Goal: Information Seeking & Learning: Learn about a topic

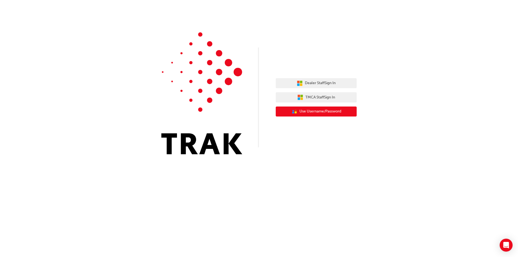
click at [311, 107] on button "User Authentication Icon - Blue Person, Gold Lock Use Username/Password" at bounding box center [316, 112] width 81 height 10
click at [298, 101] on button "TMCA Staff Sign In" at bounding box center [316, 97] width 81 height 10
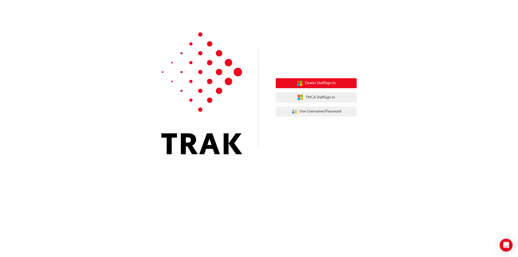
click at [312, 79] on button "Dealer Staff Sign In" at bounding box center [316, 83] width 81 height 10
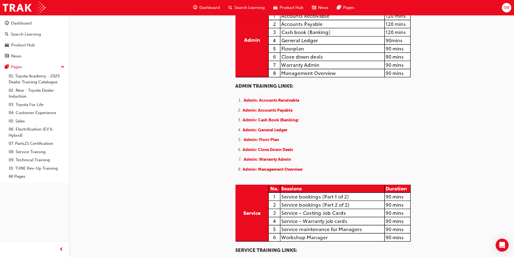
scroll to position [135, 0]
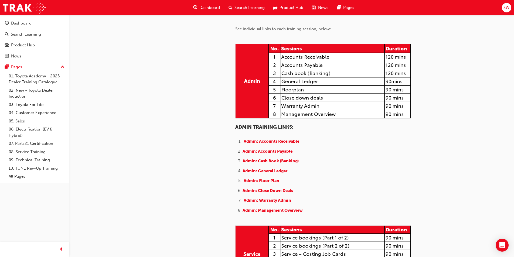
click at [280, 8] on span "Product Hub" at bounding box center [292, 8] width 24 height 6
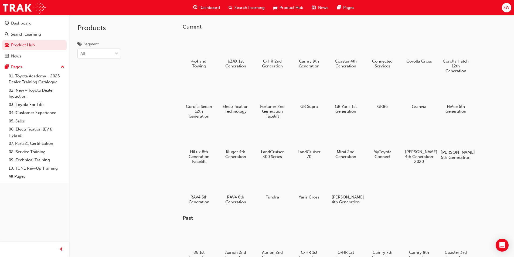
click at [456, 141] on div at bounding box center [456, 137] width 30 height 22
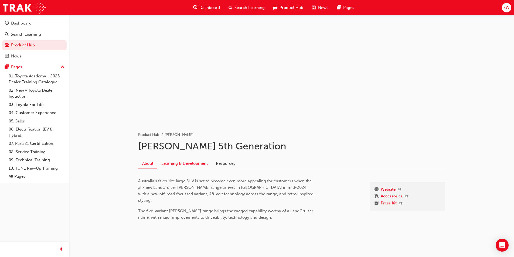
click at [201, 165] on link "Learning & Development" at bounding box center [184, 163] width 55 height 10
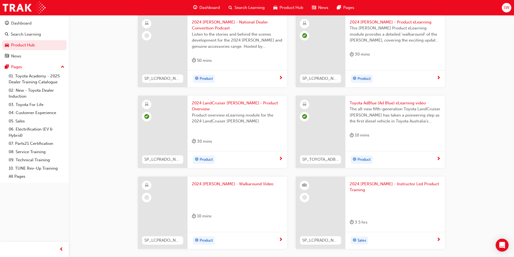
scroll to position [162, 0]
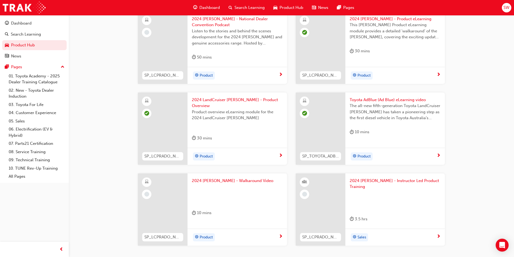
click at [227, 233] on div "Product" at bounding box center [235, 237] width 87 height 8
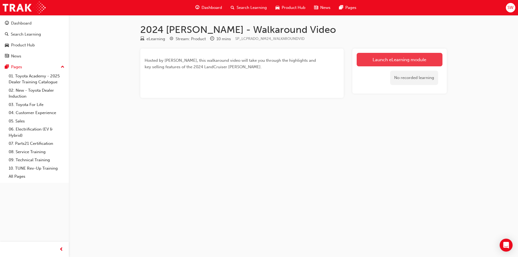
click at [383, 59] on link "Launch eLearning module" at bounding box center [400, 59] width 86 height 13
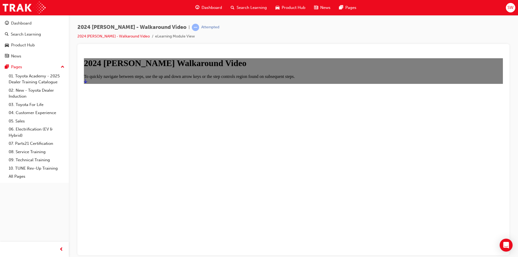
click at [87, 83] on icon "Start" at bounding box center [85, 81] width 3 height 4
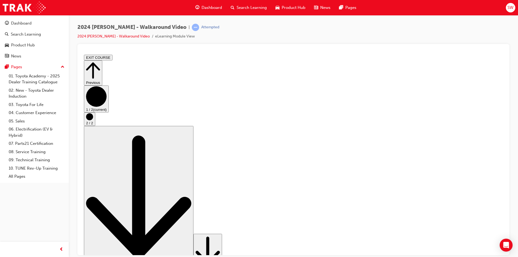
click at [93, 120] on circle "Step controls" at bounding box center [89, 116] width 7 height 7
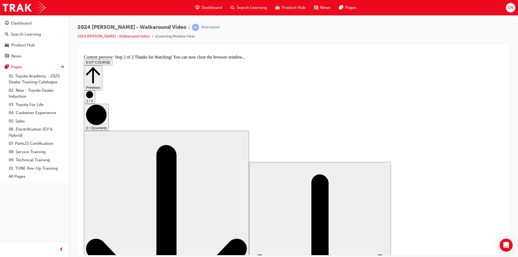
click at [93, 98] on circle "Step controls" at bounding box center [89, 94] width 7 height 7
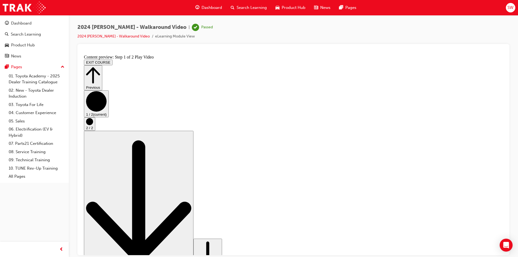
click at [95, 131] on button "2 / 2" at bounding box center [89, 123] width 11 height 13
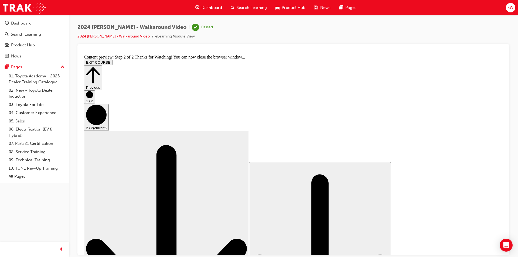
drag, startPoint x: 492, startPoint y: 152, endPoint x: 490, endPoint y: 153, distance: 2.8
click at [95, 104] on button "1 / 2" at bounding box center [89, 96] width 11 height 13
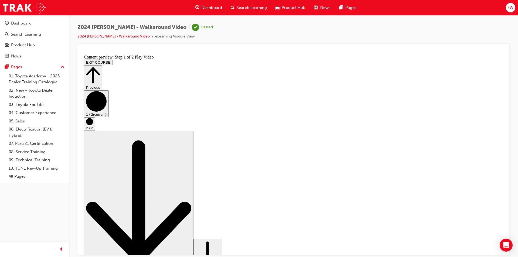
click at [102, 65] on button "Previous" at bounding box center [93, 77] width 18 height 25
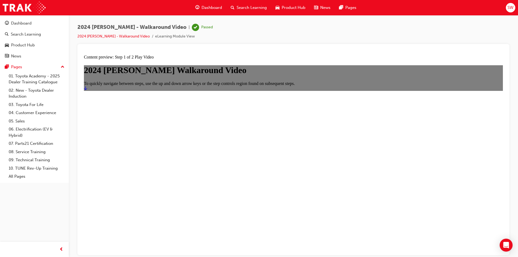
drag, startPoint x: 212, startPoint y: 221, endPoint x: 270, endPoint y: 200, distance: 61.0
click at [284, 9] on span "Product Hub" at bounding box center [294, 8] width 24 height 6
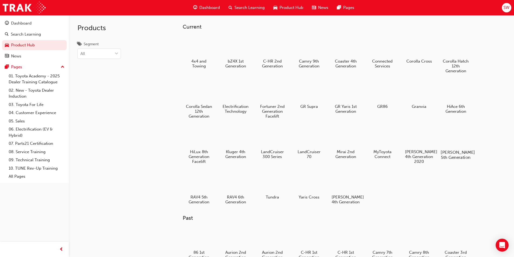
click at [450, 140] on div at bounding box center [456, 137] width 30 height 22
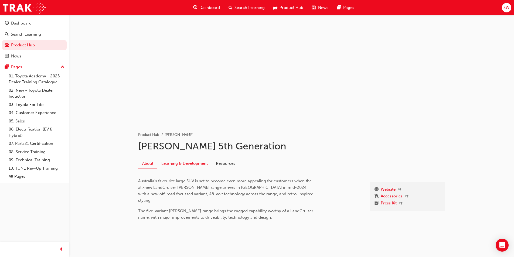
click at [189, 159] on link "Learning & Development" at bounding box center [184, 163] width 55 height 10
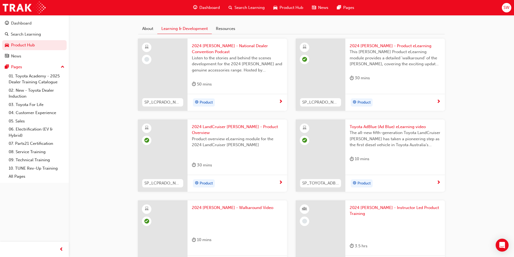
scroll to position [178, 0]
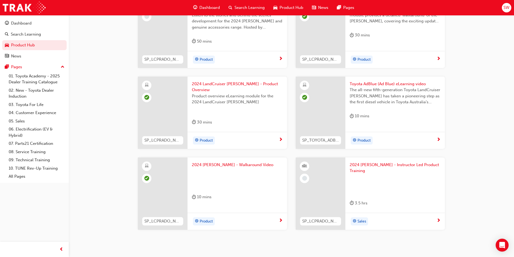
click at [440, 219] on span "next-icon" at bounding box center [439, 221] width 4 height 5
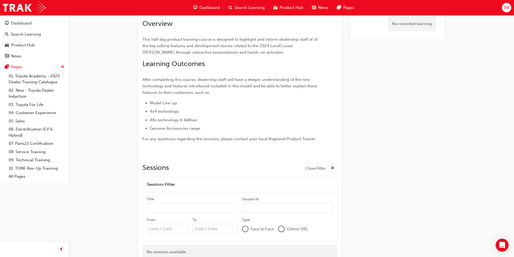
scroll to position [50, 0]
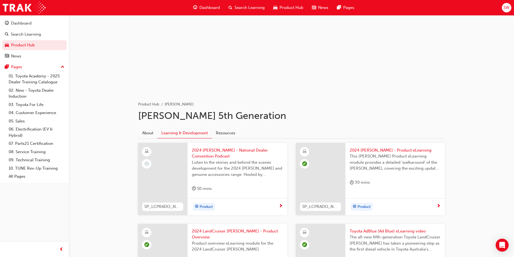
scroll to position [27, 0]
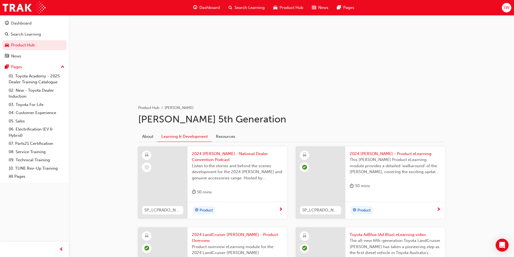
click at [282, 10] on span "Product Hub" at bounding box center [292, 8] width 24 height 6
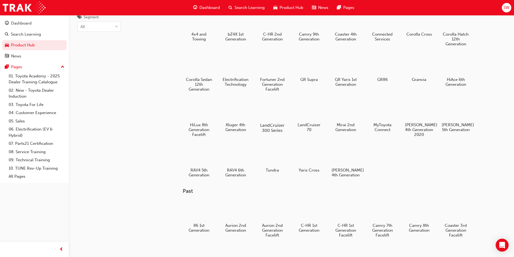
click at [277, 115] on div at bounding box center [272, 110] width 30 height 22
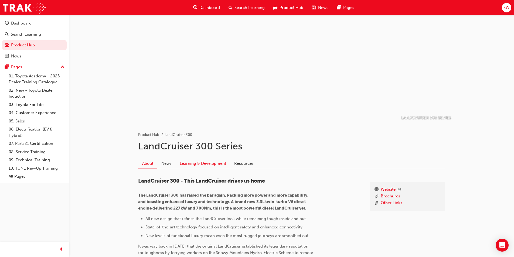
click at [190, 163] on link "Learning & Development" at bounding box center [203, 163] width 55 height 10
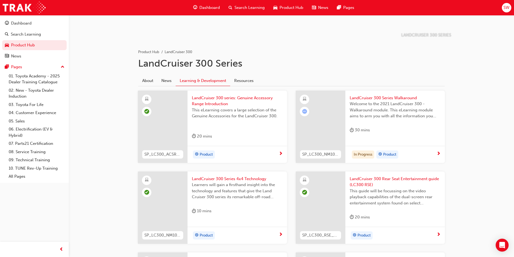
scroll to position [81, 0]
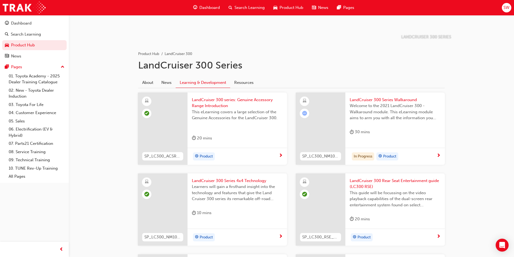
click at [439, 155] on span "next-icon" at bounding box center [439, 156] width 4 height 5
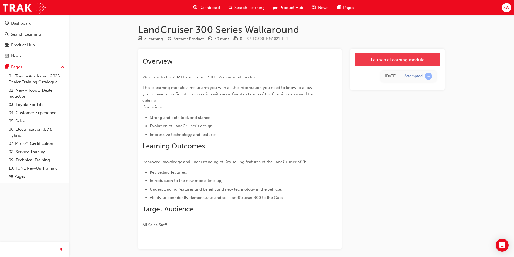
click at [383, 57] on link "Launch eLearning module" at bounding box center [398, 59] width 86 height 13
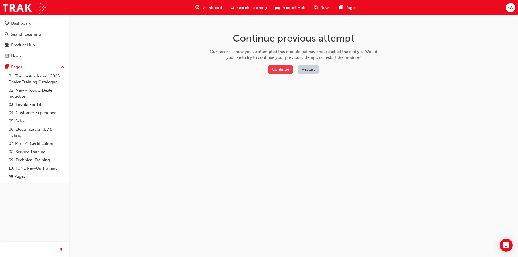
click at [288, 68] on button "Continue" at bounding box center [280, 69] width 25 height 9
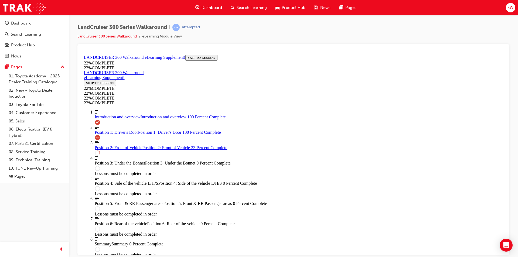
scroll to position [305, 0]
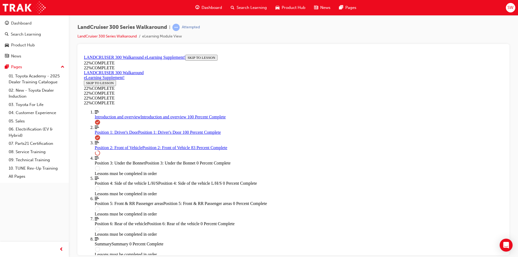
scroll to position [450, 0]
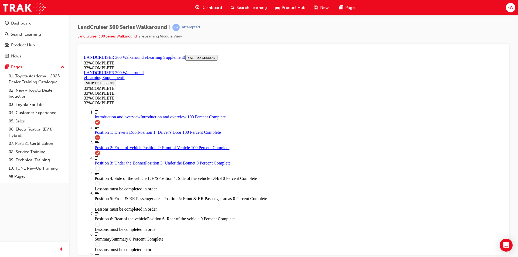
scroll to position [665, 0]
drag, startPoint x: 291, startPoint y: 173, endPoint x: 286, endPoint y: 172, distance: 5.2
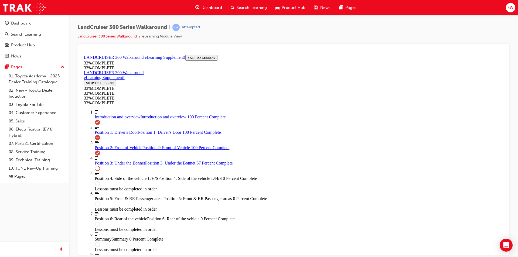
scroll to position [510, 0]
drag, startPoint x: 319, startPoint y: 248, endPoint x: 324, endPoint y: 247, distance: 4.4
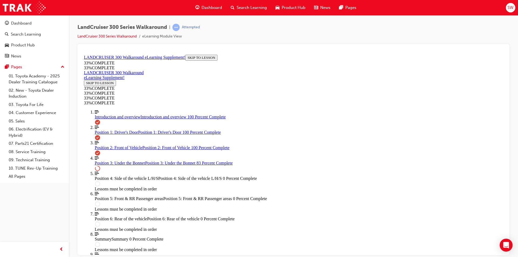
scroll to position [780, 0]
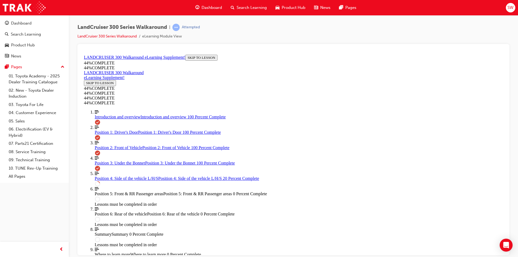
scroll to position [155, 0]
drag, startPoint x: 398, startPoint y: 96, endPoint x: 386, endPoint y: 104, distance: 14.8
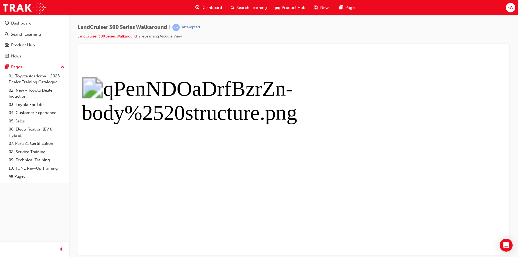
click at [366, 158] on button "Unzoom image" at bounding box center [293, 153] width 423 height 203
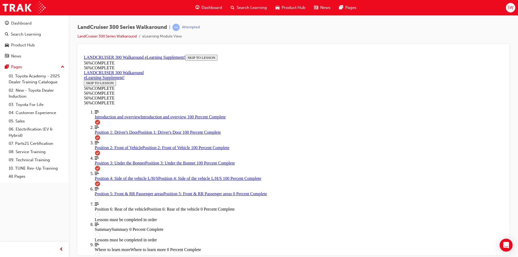
scroll to position [596, 0]
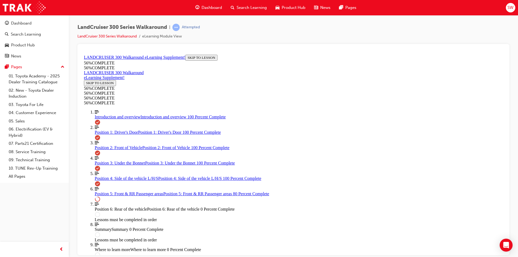
scroll to position [305, 0]
drag, startPoint x: 327, startPoint y: 164, endPoint x: 326, endPoint y: 168, distance: 3.9
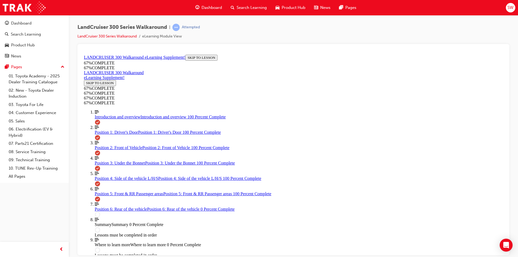
scroll to position [521, 0]
drag, startPoint x: 349, startPoint y: 134, endPoint x: 305, endPoint y: 138, distance: 43.9
drag, startPoint x: 309, startPoint y: 143, endPoint x: 376, endPoint y: 147, distance: 66.8
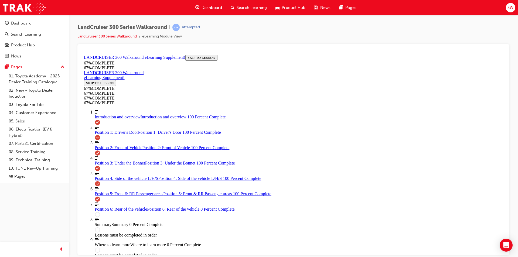
drag, startPoint x: 353, startPoint y: 184, endPoint x: 301, endPoint y: 164, distance: 56.1
drag, startPoint x: 300, startPoint y: 162, endPoint x: 389, endPoint y: 188, distance: 93.1
drag, startPoint x: 380, startPoint y: 182, endPoint x: 345, endPoint y: 172, distance: 36.8
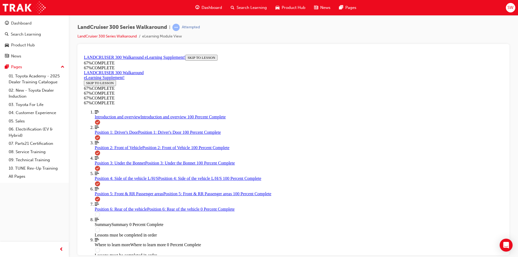
drag, startPoint x: 309, startPoint y: 179, endPoint x: 299, endPoint y: 186, distance: 12.1
drag, startPoint x: 352, startPoint y: 186, endPoint x: 308, endPoint y: 156, distance: 53.4
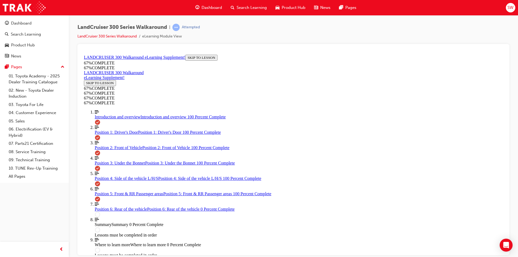
drag, startPoint x: 273, startPoint y: 189, endPoint x: 247, endPoint y: 187, distance: 26.5
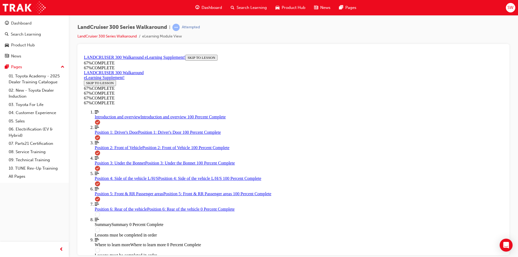
drag, startPoint x: 280, startPoint y: 183, endPoint x: 246, endPoint y: 177, distance: 35.1
drag, startPoint x: 414, startPoint y: 170, endPoint x: 410, endPoint y: 169, distance: 3.7
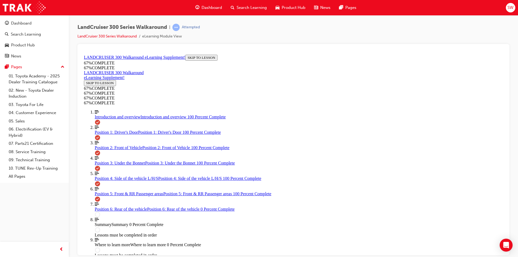
drag, startPoint x: 321, startPoint y: 188, endPoint x: 403, endPoint y: 186, distance: 82.1
drag, startPoint x: 311, startPoint y: 181, endPoint x: 369, endPoint y: 115, distance: 87.6
drag, startPoint x: 316, startPoint y: 160, endPoint x: 419, endPoint y: 163, distance: 102.6
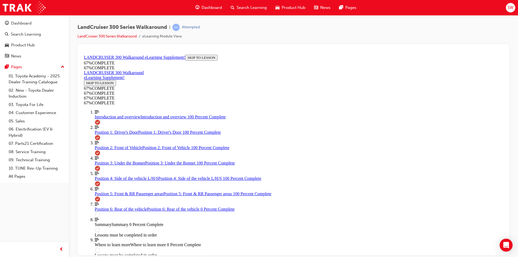
drag, startPoint x: 314, startPoint y: 188, endPoint x: 399, endPoint y: 190, distance: 85.0
drag, startPoint x: 297, startPoint y: 119, endPoint x: 365, endPoint y: 165, distance: 82.1
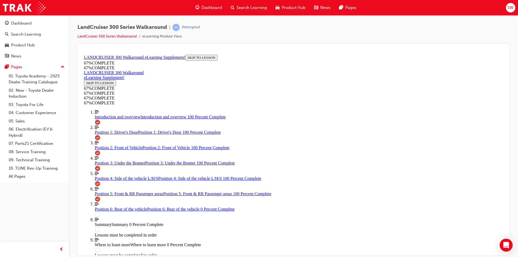
drag, startPoint x: 294, startPoint y: 140, endPoint x: 353, endPoint y: 138, distance: 59.4
drag, startPoint x: 294, startPoint y: 117, endPoint x: 309, endPoint y: 121, distance: 15.4
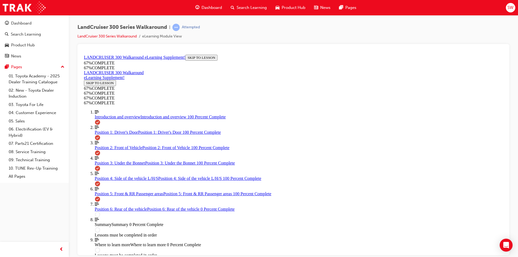
drag, startPoint x: 300, startPoint y: 183, endPoint x: 364, endPoint y: 186, distance: 64.9
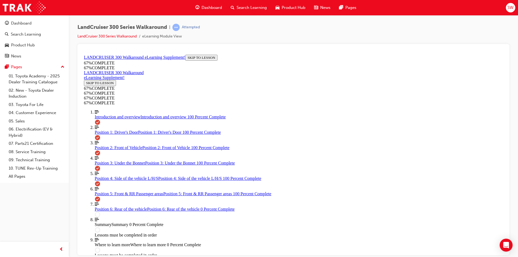
scroll to position [550, 0]
drag, startPoint x: 293, startPoint y: 95, endPoint x: 342, endPoint y: 93, distance: 49.4
drag, startPoint x: 308, startPoint y: 89, endPoint x: 358, endPoint y: 87, distance: 49.9
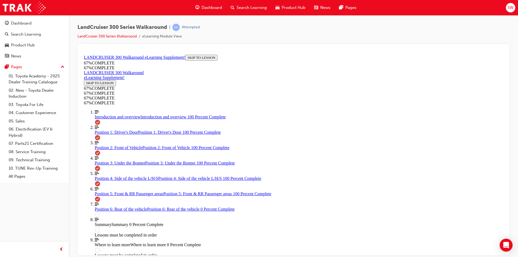
drag, startPoint x: 298, startPoint y: 156, endPoint x: 313, endPoint y: 157, distance: 15.4
drag, startPoint x: 307, startPoint y: 133, endPoint x: 385, endPoint y: 106, distance: 82.4
drag, startPoint x: 306, startPoint y: 136, endPoint x: 389, endPoint y: 136, distance: 83.4
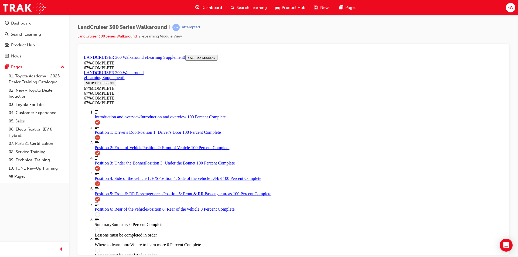
drag, startPoint x: 305, startPoint y: 131, endPoint x: 377, endPoint y: 136, distance: 71.9
drag, startPoint x: 304, startPoint y: 90, endPoint x: 380, endPoint y: 159, distance: 103.4
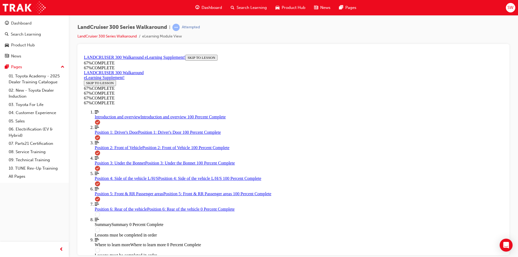
drag, startPoint x: 304, startPoint y: 109, endPoint x: 392, endPoint y: 86, distance: 90.3
drag, startPoint x: 302, startPoint y: 115, endPoint x: 368, endPoint y: 118, distance: 65.4
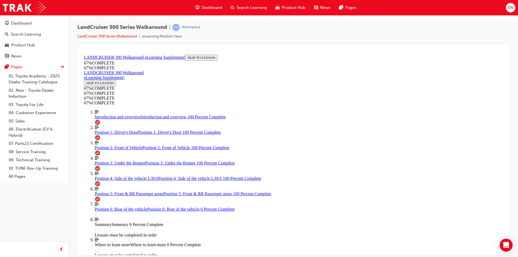
drag, startPoint x: 316, startPoint y: 96, endPoint x: 357, endPoint y: 128, distance: 52.2
drag, startPoint x: 305, startPoint y: 108, endPoint x: 358, endPoint y: 159, distance: 73.7
drag, startPoint x: 302, startPoint y: 114, endPoint x: 389, endPoint y: 88, distance: 90.2
drag, startPoint x: 300, startPoint y: 113, endPoint x: 367, endPoint y: 116, distance: 67.0
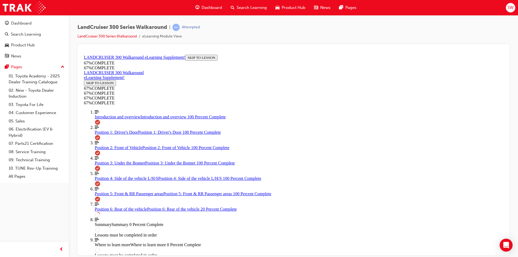
drag, startPoint x: 386, startPoint y: 125, endPoint x: 388, endPoint y: 127, distance: 3.2
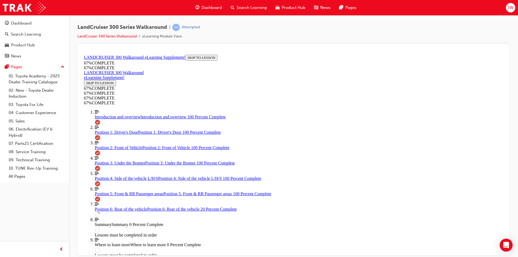
drag, startPoint x: 200, startPoint y: 109, endPoint x: 506, endPoint y: 219, distance: 325.0
click at [509, 220] on div "LandCruiser 300 Series Walkaround | Attempted LandCruiser 300 Series Walkaround…" at bounding box center [293, 129] width 449 height 229
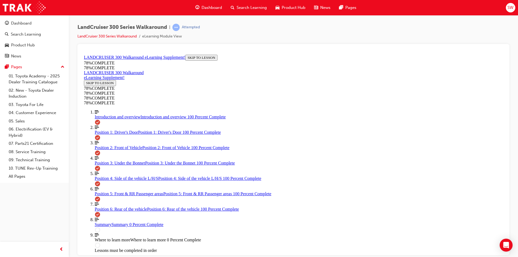
scroll to position [560, 0]
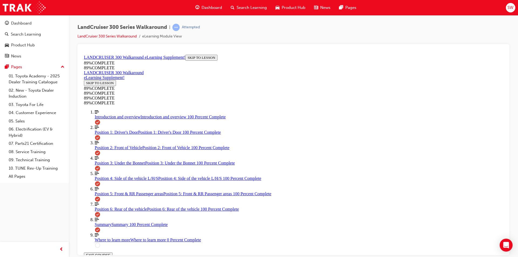
scroll to position [415, 0]
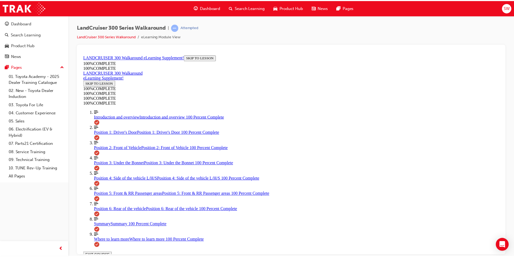
scroll to position [0, 0]
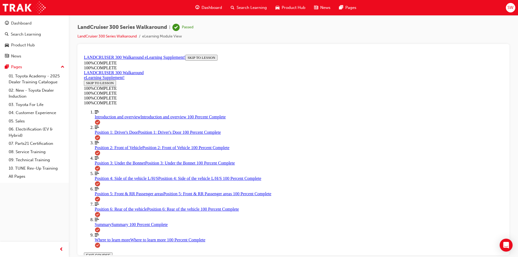
click at [283, 8] on span "Product Hub" at bounding box center [294, 8] width 24 height 6
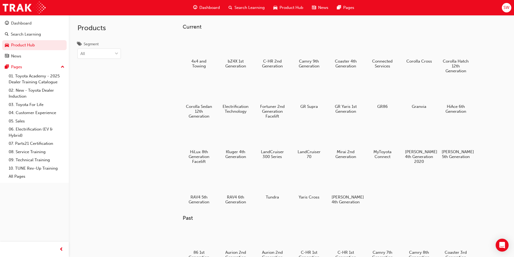
click at [278, 59] on h5 "C-HR 2nd Generation" at bounding box center [272, 64] width 28 height 10
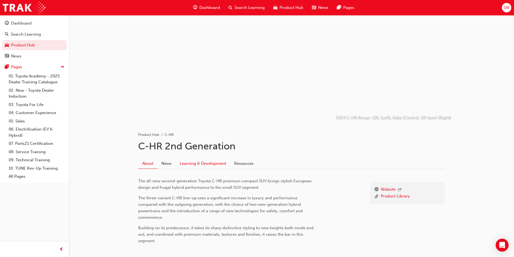
click at [204, 164] on link "Learning & Development" at bounding box center [203, 163] width 55 height 10
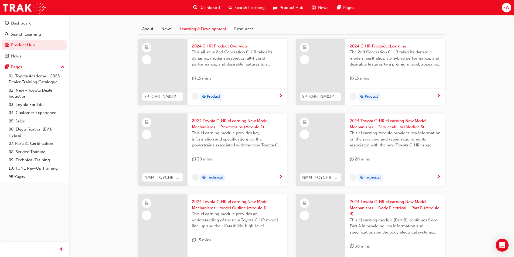
scroll to position [135, 0]
click at [278, 93] on div "Product" at bounding box center [235, 97] width 87 height 8
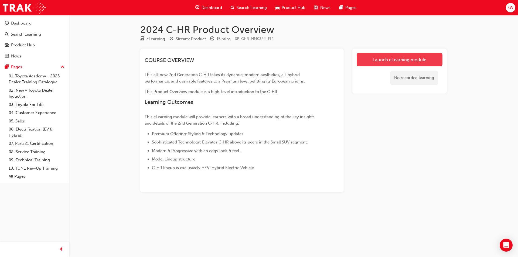
click at [388, 61] on link "Launch eLearning module" at bounding box center [400, 59] width 86 height 13
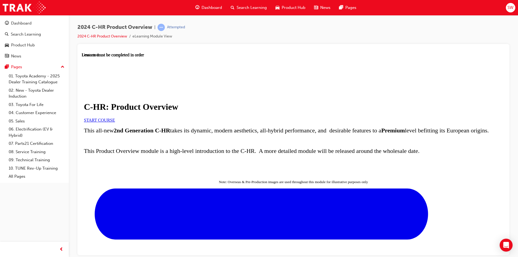
scroll to position [54, 0]
click at [115, 118] on span "START COURSE" at bounding box center [99, 120] width 31 height 5
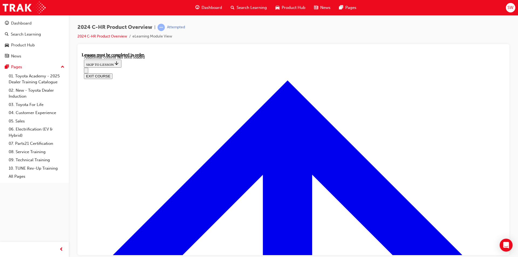
scroll to position [1194, 0]
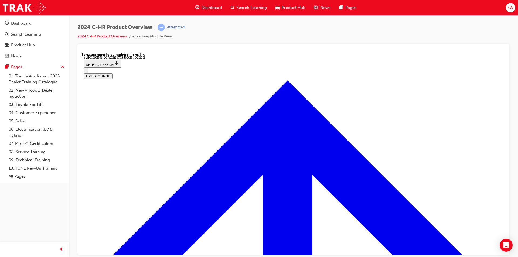
scroll to position [1525, 0]
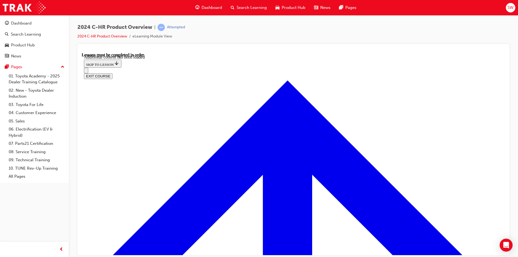
radio input "true"
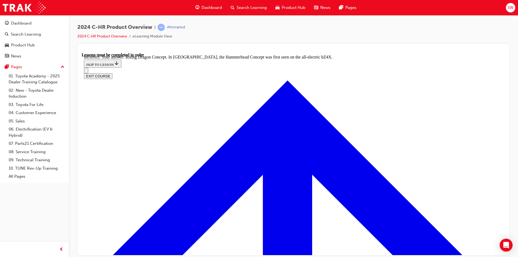
scroll to position [1962, 0]
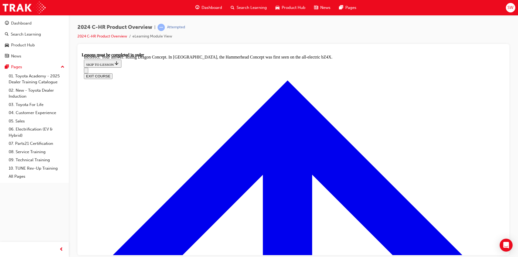
radio input "true"
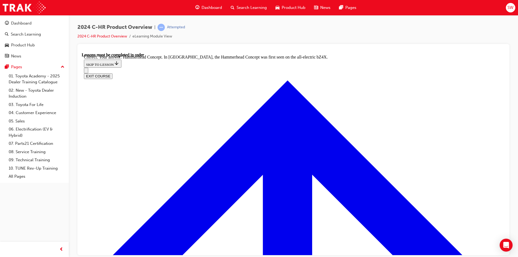
radio input "true"
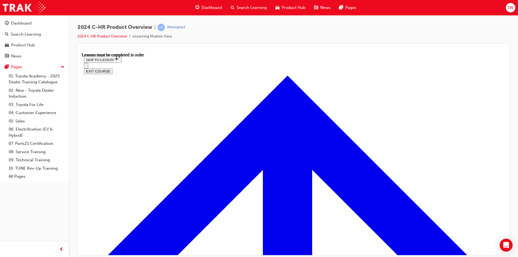
scroll to position [0, 0]
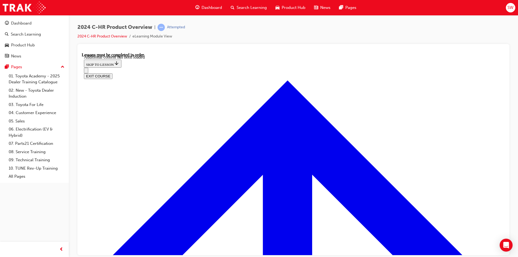
scroll to position [1422, 0]
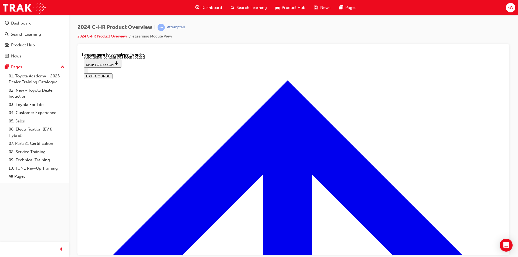
scroll to position [1854, 0]
radio input "true"
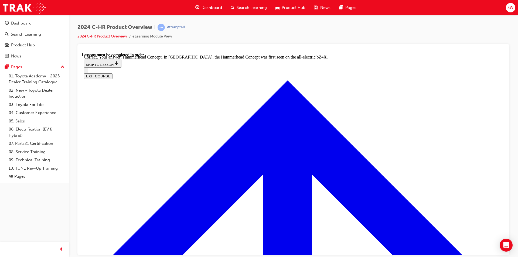
scroll to position [2070, 0]
radio input "true"
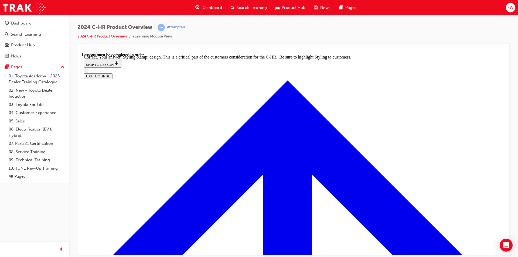
scroll to position [2199, 0]
